Goal: Information Seeking & Learning: Learn about a topic

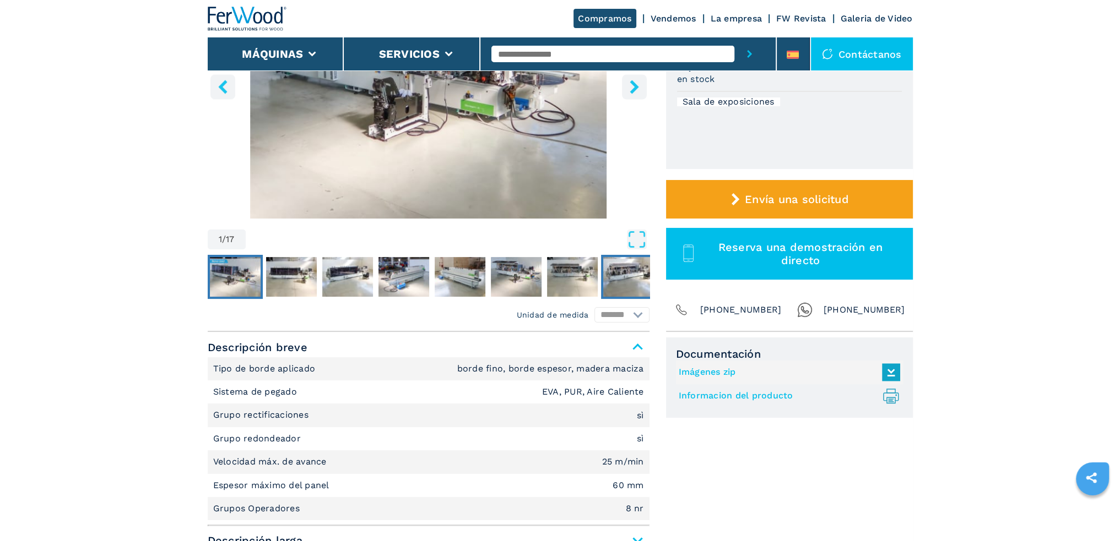
click at [610, 273] on img "Go to Slide 8" at bounding box center [628, 277] width 51 height 40
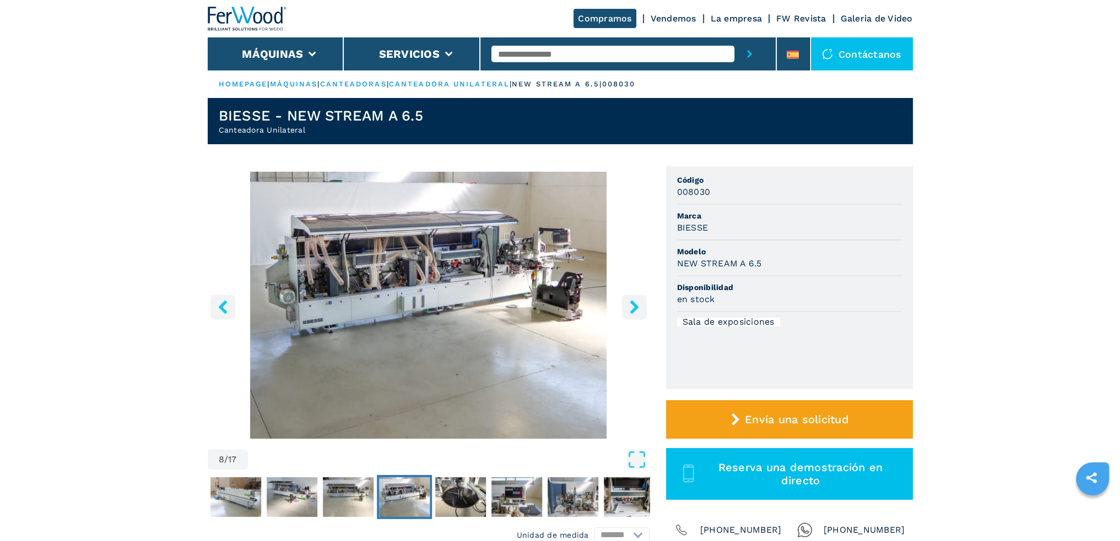
click at [467, 263] on img "Go to Slide 8" at bounding box center [429, 305] width 442 height 267
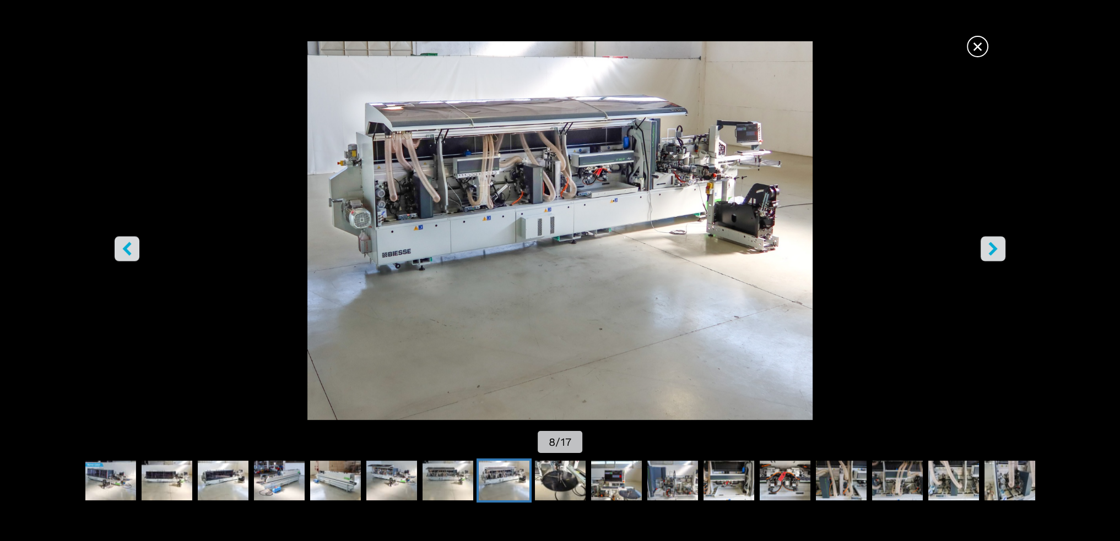
click at [996, 251] on icon "right-button" at bounding box center [993, 249] width 14 height 14
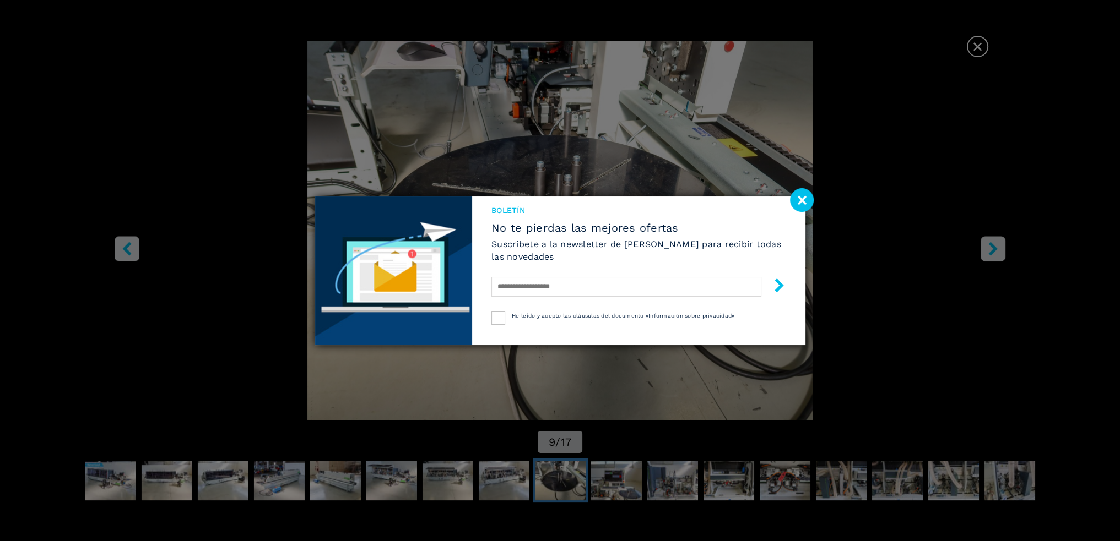
click at [794, 202] on image at bounding box center [802, 200] width 24 height 24
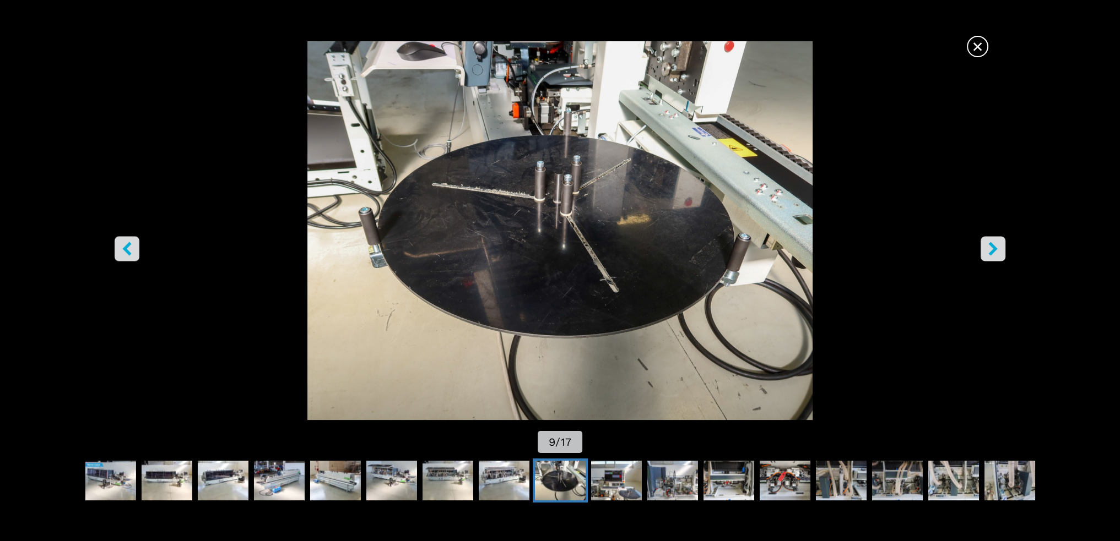
click at [987, 245] on icon "right-button" at bounding box center [993, 249] width 14 height 14
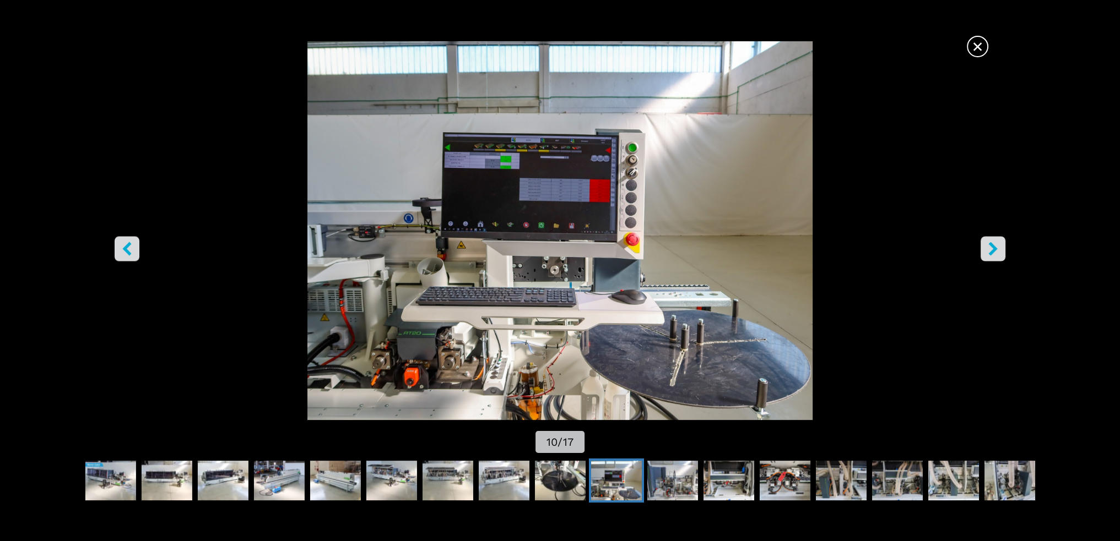
click at [987, 245] on icon "right-button" at bounding box center [993, 249] width 14 height 14
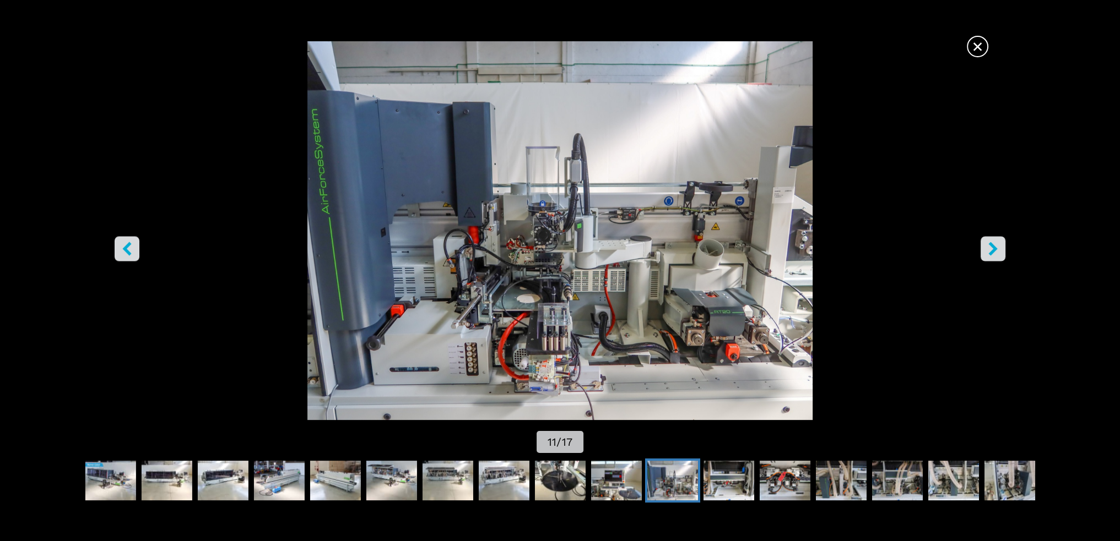
click at [987, 245] on icon "right-button" at bounding box center [993, 249] width 14 height 14
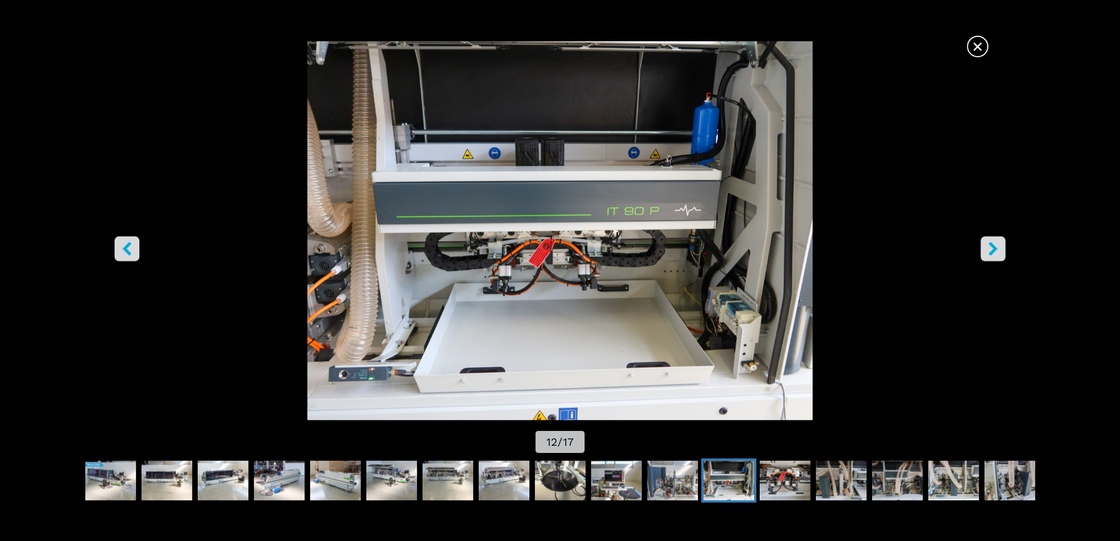
click at [987, 245] on icon "right-button" at bounding box center [993, 249] width 14 height 14
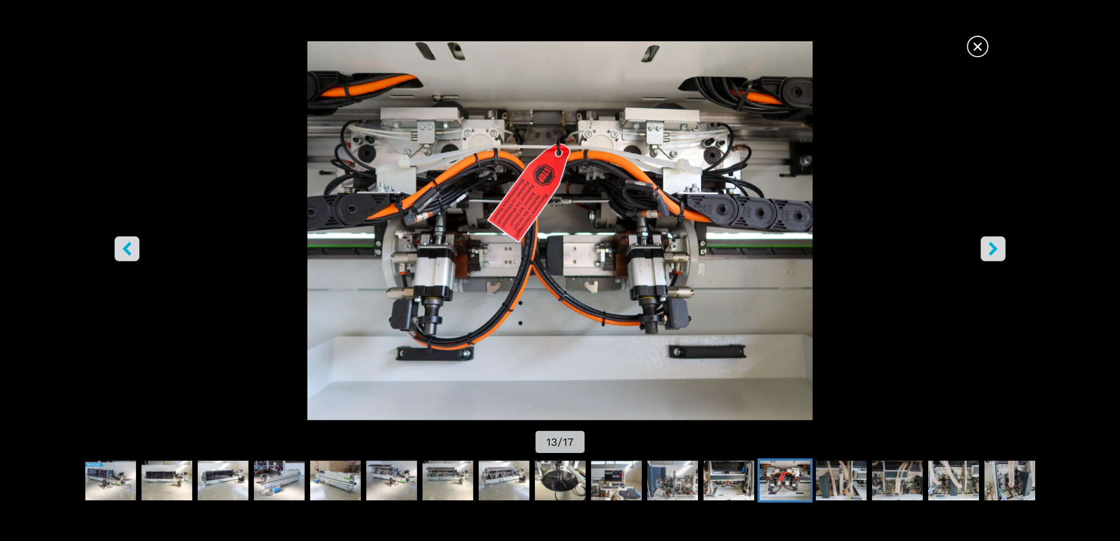
click at [987, 245] on icon "right-button" at bounding box center [993, 249] width 14 height 14
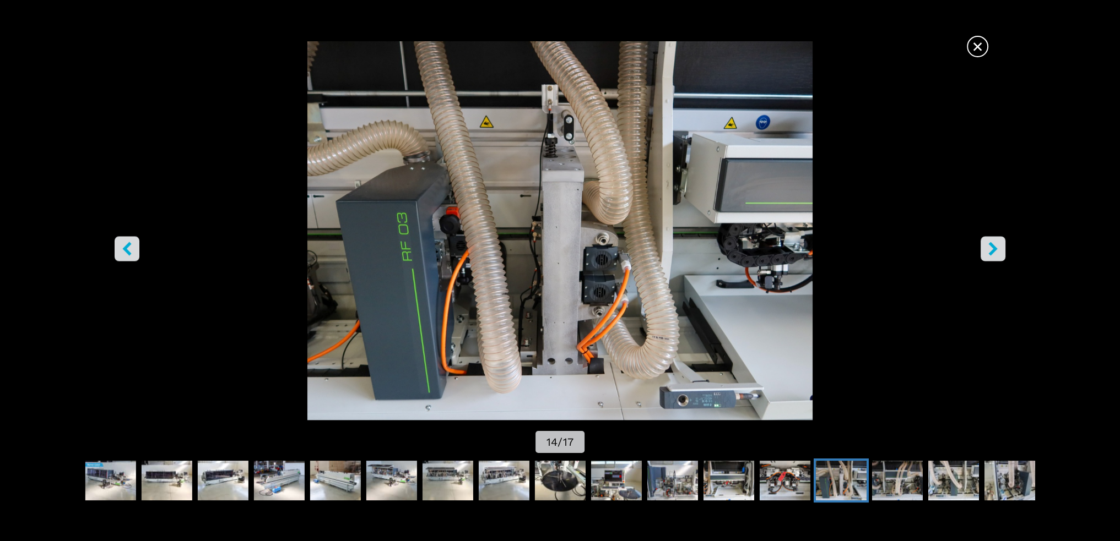
click at [987, 245] on icon "right-button" at bounding box center [993, 249] width 14 height 14
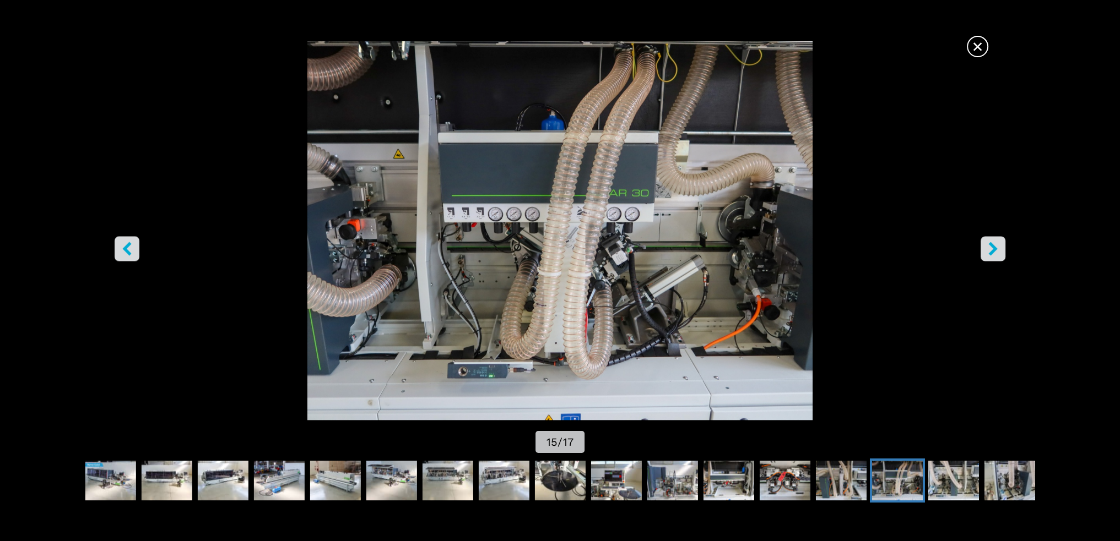
click at [987, 245] on icon "right-button" at bounding box center [993, 249] width 14 height 14
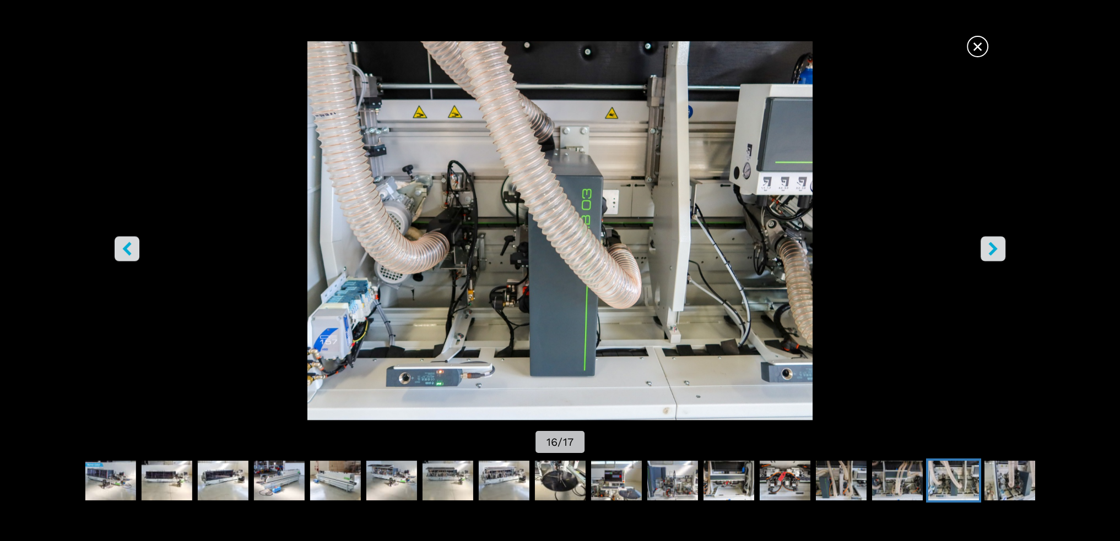
click at [987, 245] on icon "right-button" at bounding box center [993, 249] width 14 height 14
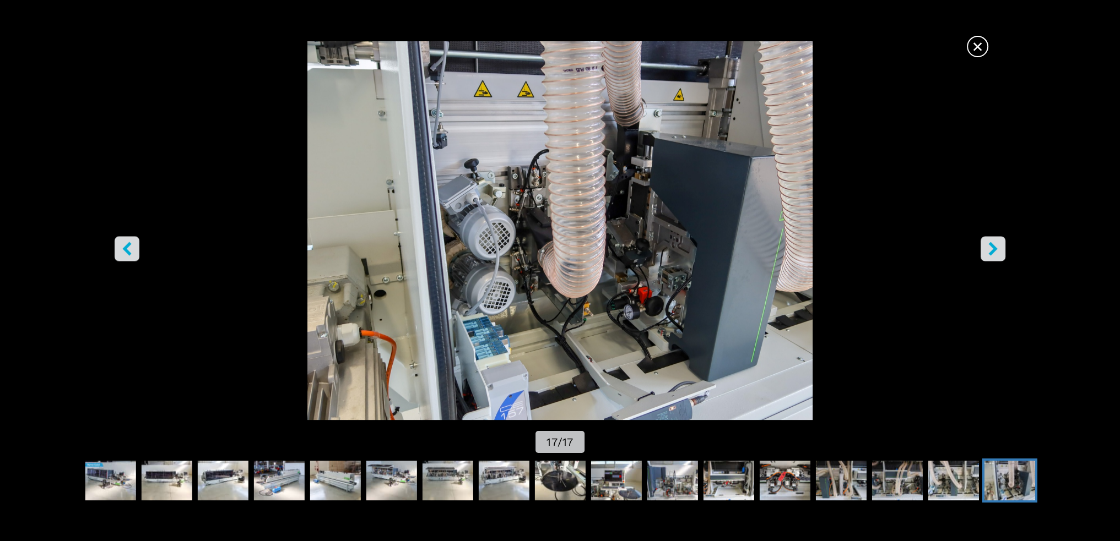
click at [987, 245] on icon "right-button" at bounding box center [993, 249] width 14 height 14
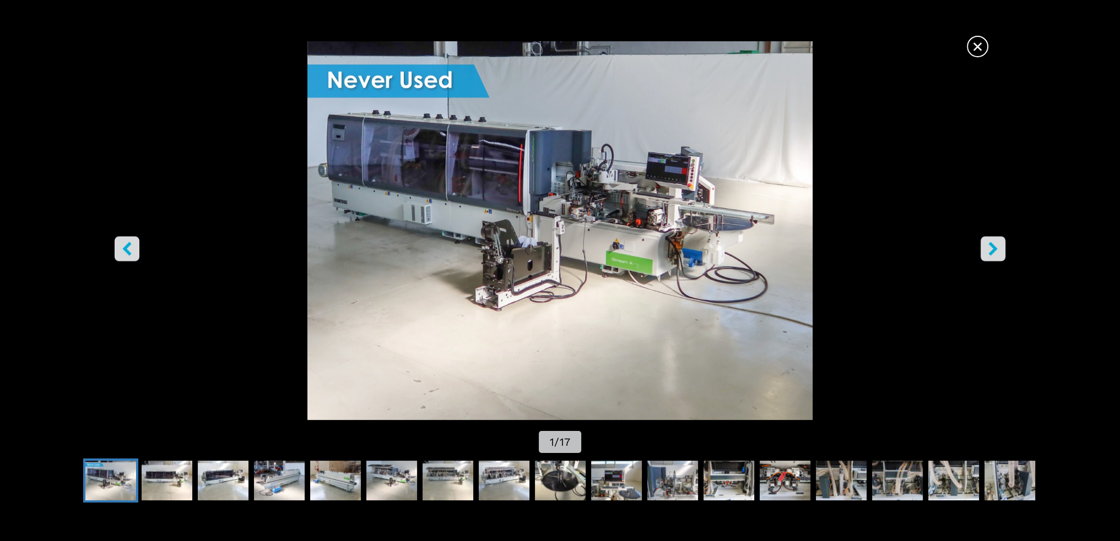
click at [983, 50] on span "×" at bounding box center [977, 44] width 19 height 19
